Goal: Transaction & Acquisition: Purchase product/service

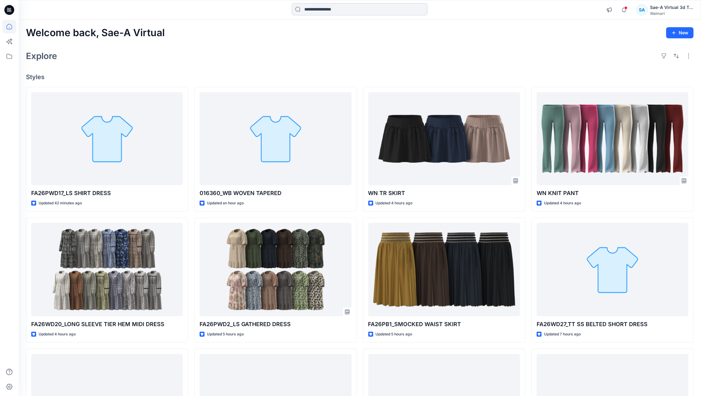
click at [380, 12] on input at bounding box center [360, 9] width 136 height 12
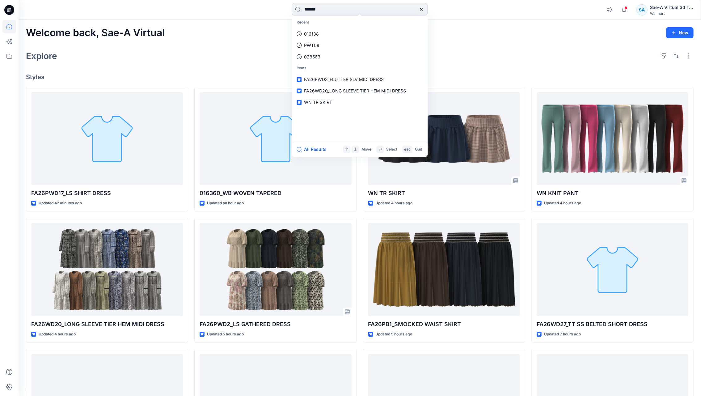
type input "********"
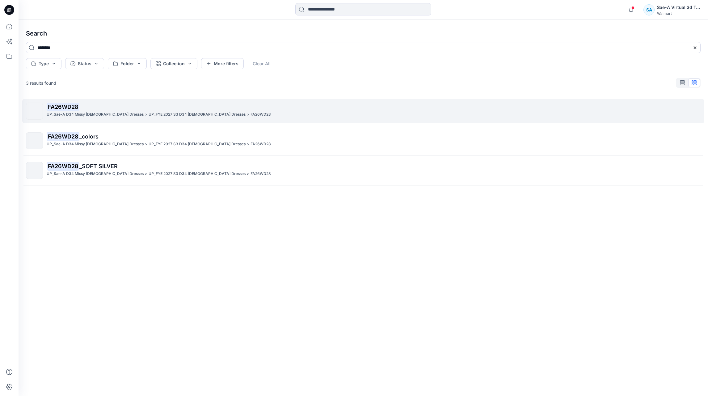
click at [71, 107] on mark "FA26WD28" at bounding box center [63, 106] width 33 height 9
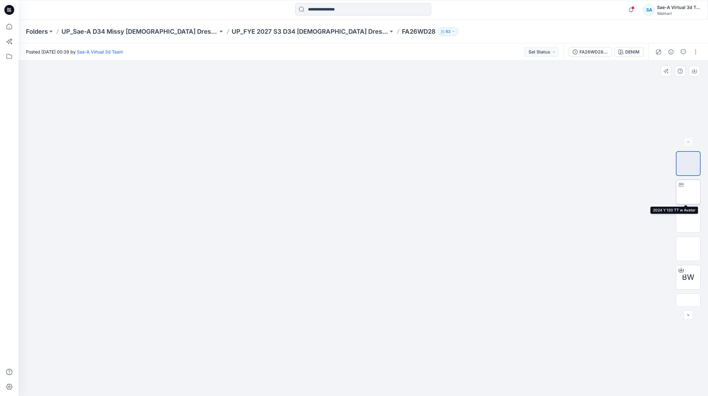
click at [688, 192] on img at bounding box center [688, 192] width 0 height 0
